Goal: Task Accomplishment & Management: Use online tool/utility

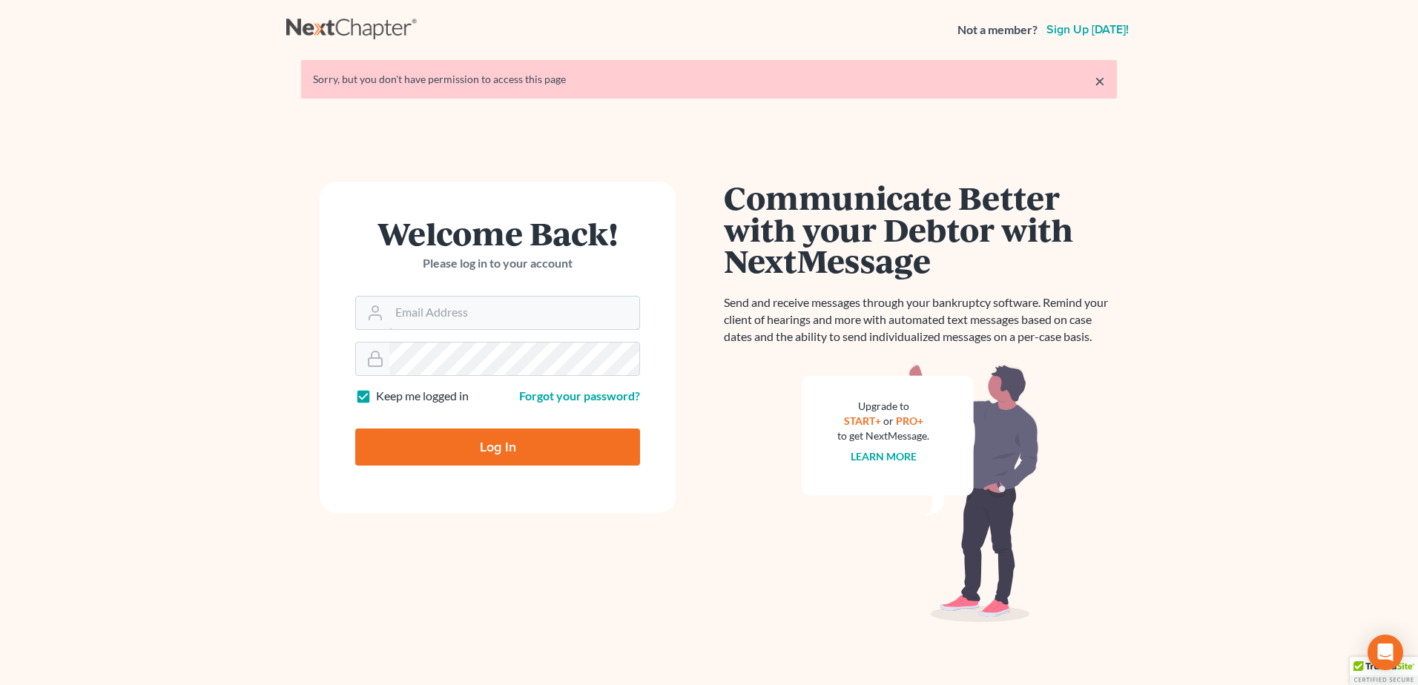
type input "[PERSON_NAME][EMAIL_ADDRESS][DOMAIN_NAME]"
click at [495, 452] on input "Log In" at bounding box center [497, 447] width 285 height 37
type input "Thinking..."
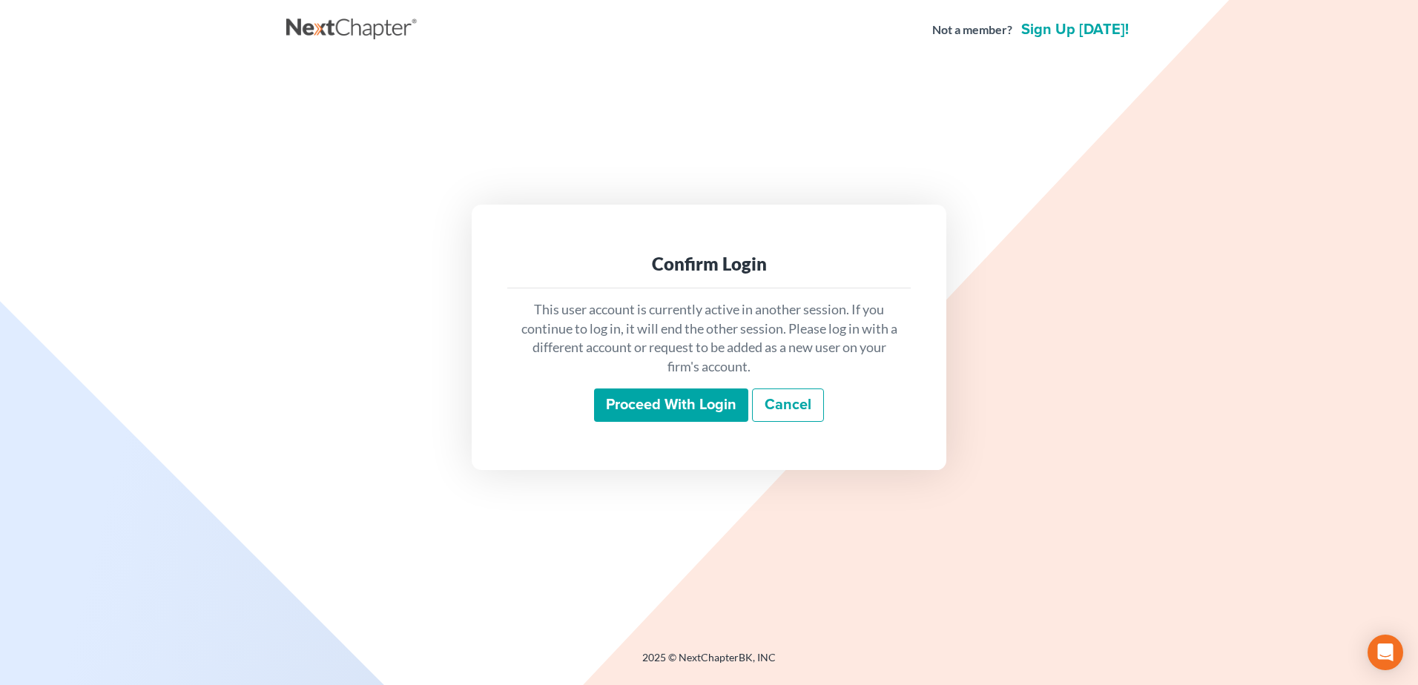
click at [661, 408] on input "Proceed with login" at bounding box center [671, 406] width 154 height 34
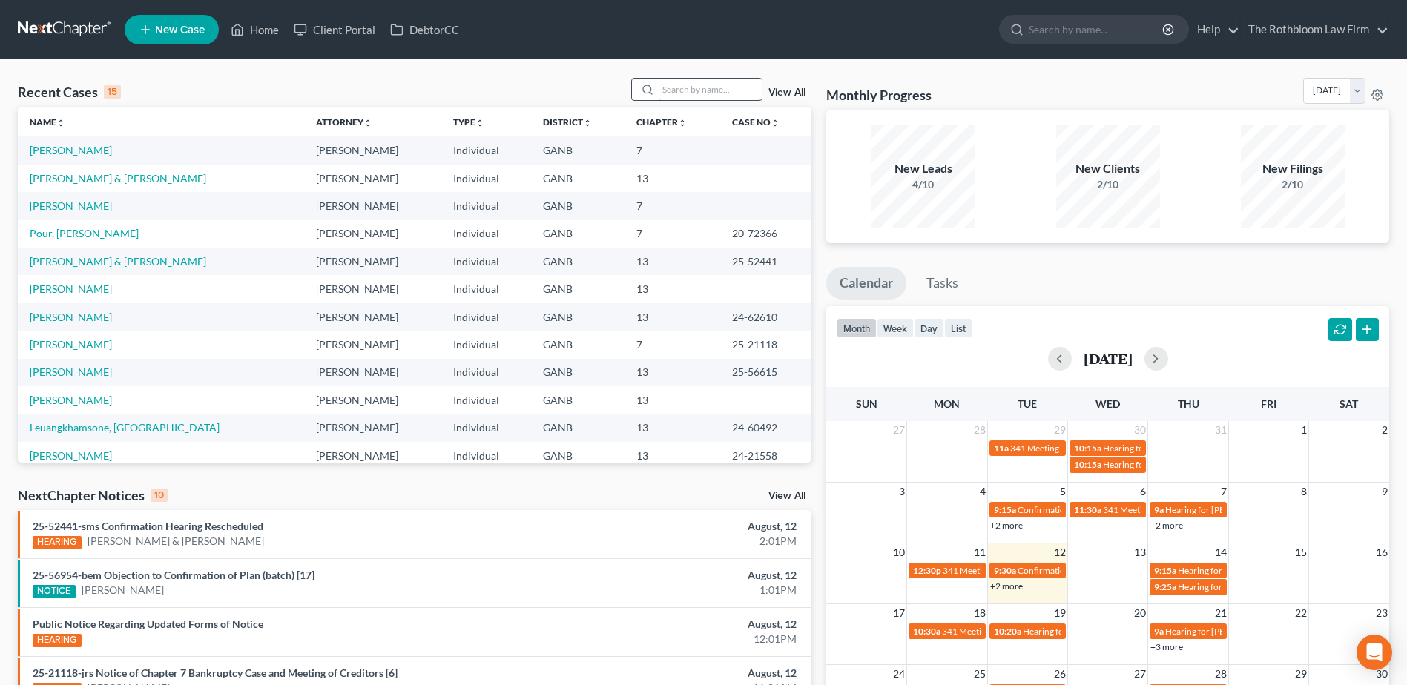
click at [702, 93] on input "search" at bounding box center [710, 90] width 104 height 22
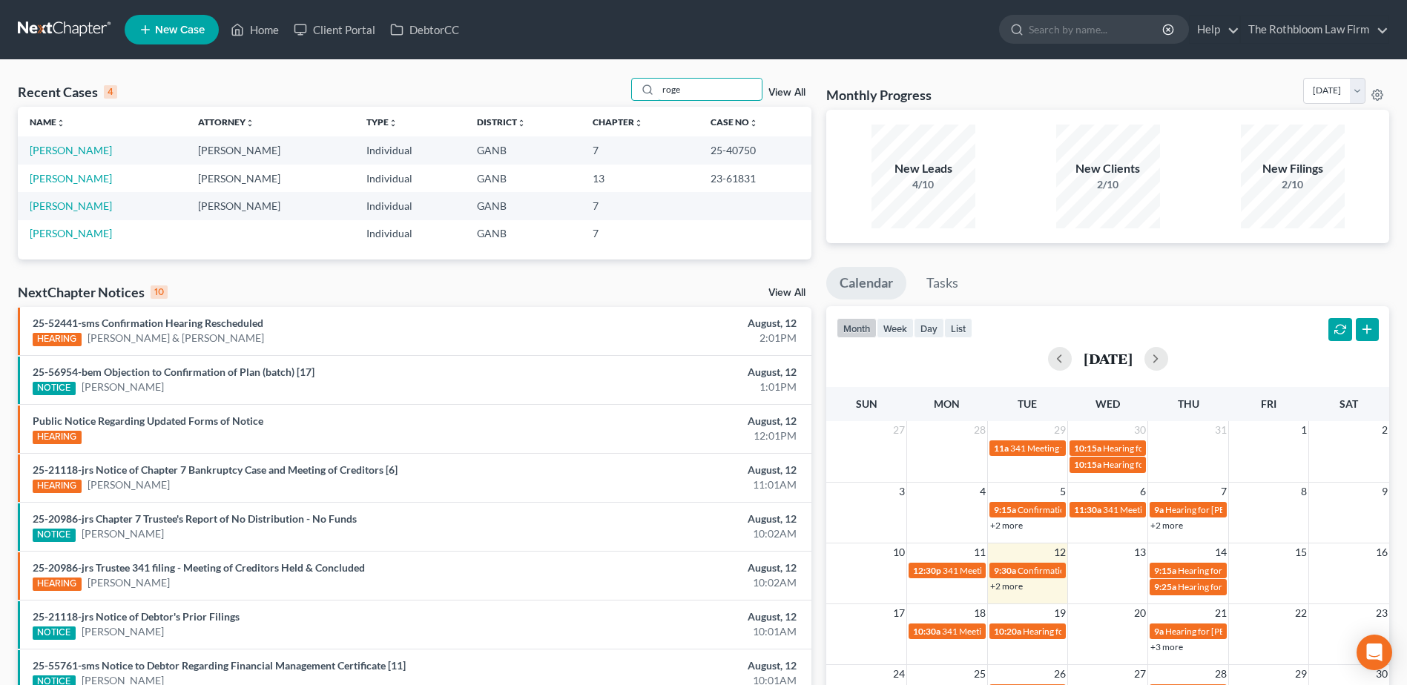
drag, startPoint x: 693, startPoint y: 90, endPoint x: 629, endPoint y: 91, distance: 63.8
click at [629, 91] on div "Recent Cases 4 roge View All" at bounding box center [415, 92] width 794 height 29
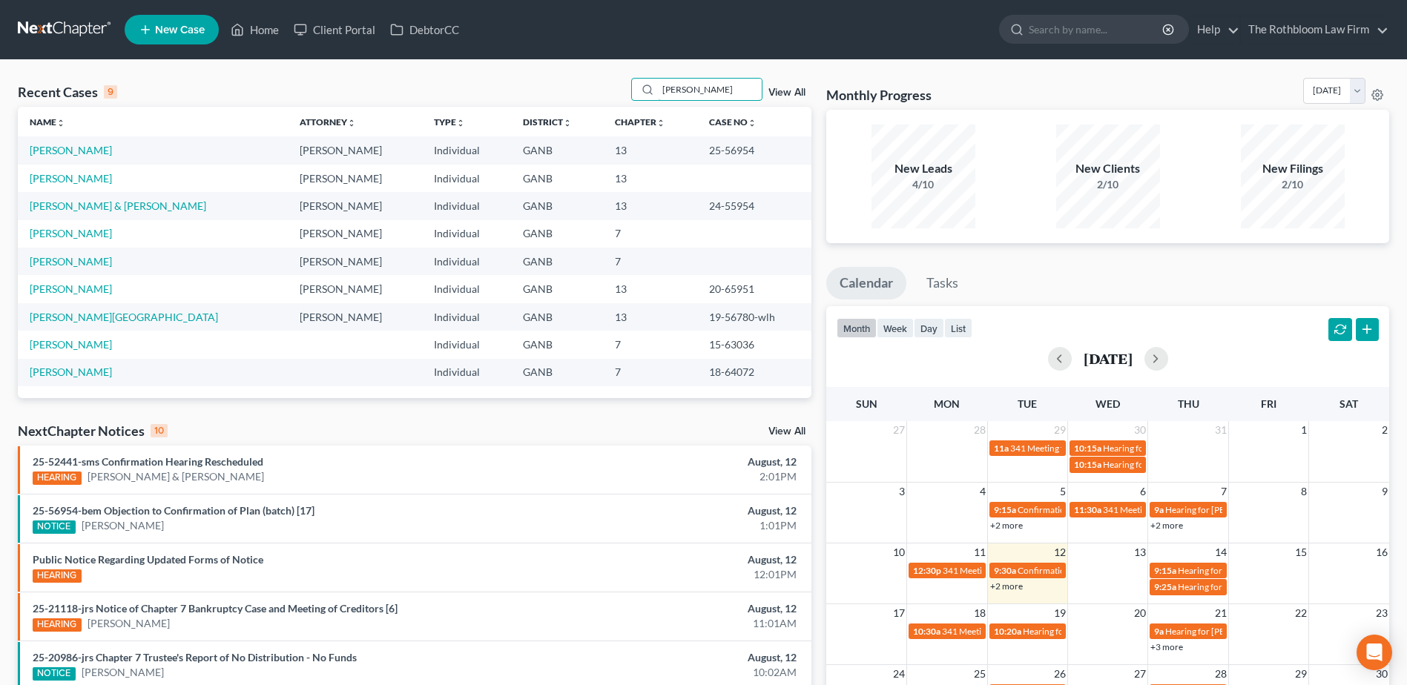
type input "smith"
drag, startPoint x: 698, startPoint y: 88, endPoint x: 633, endPoint y: 93, distance: 65.5
click at [633, 93] on div "smith" at bounding box center [697, 89] width 132 height 23
